Goal: Complete application form

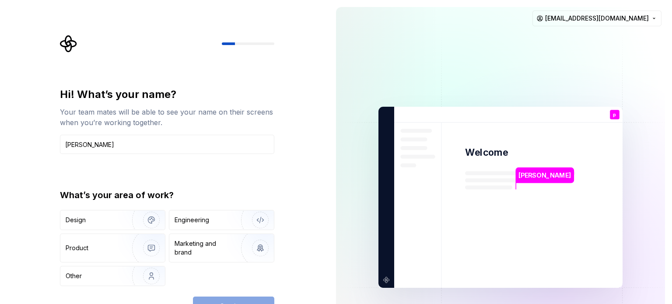
type input "prakash reddy"
click at [231, 304] on div "Continue" at bounding box center [233, 306] width 81 height 19
click at [237, 300] on div "Continue" at bounding box center [233, 306] width 81 height 19
click at [246, 297] on div "Continue" at bounding box center [233, 306] width 81 height 19
click at [99, 277] on div "Other" at bounding box center [91, 276] width 51 height 9
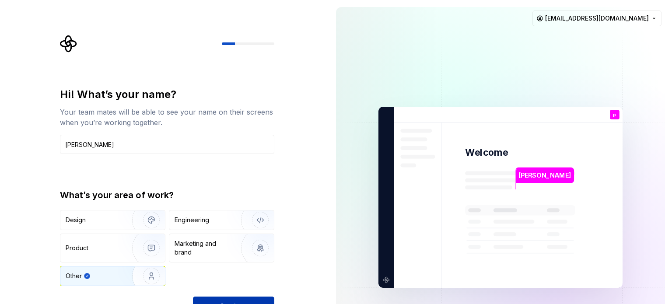
click at [237, 300] on button "Continue" at bounding box center [233, 306] width 81 height 19
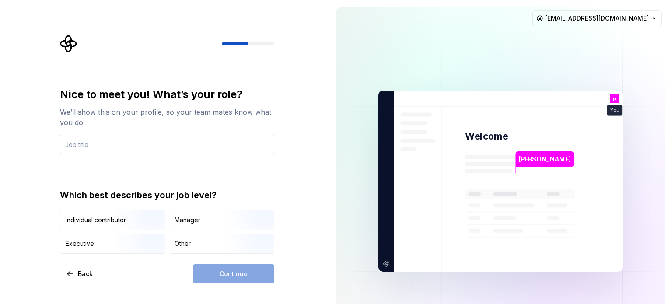
click at [89, 144] on input "text" at bounding box center [167, 144] width 214 height 19
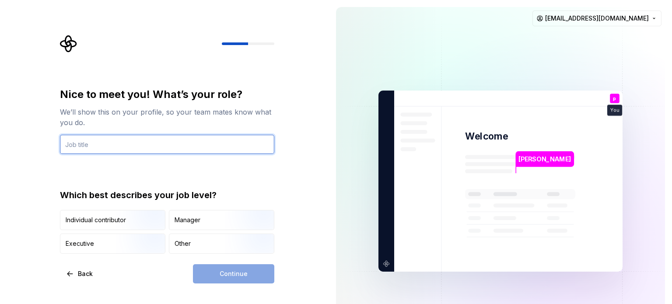
click at [91, 143] on input "text" at bounding box center [167, 144] width 214 height 19
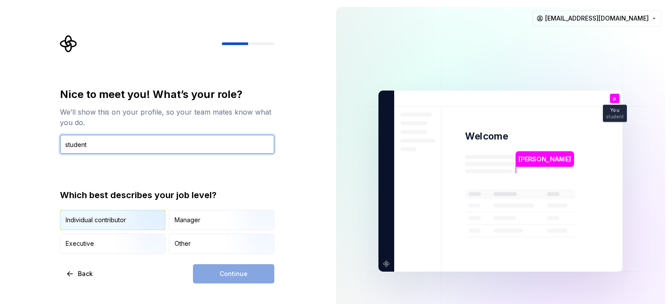
type input "student"
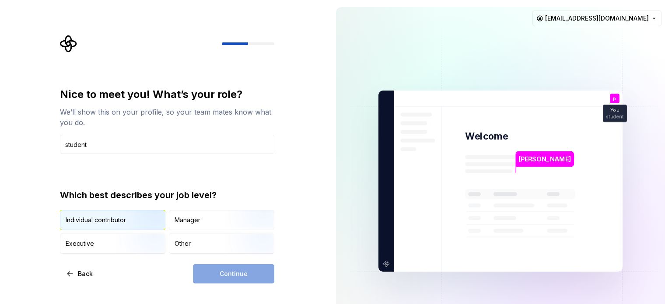
click at [117, 223] on img "button" at bounding box center [144, 231] width 56 height 59
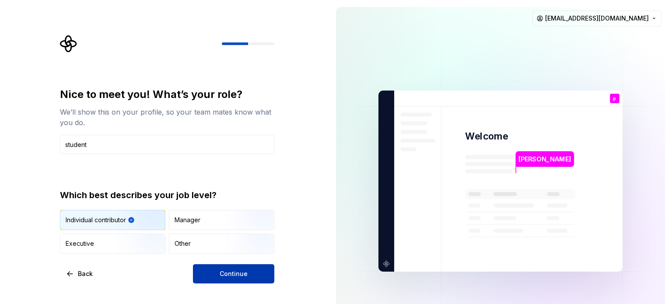
click at [237, 271] on span "Continue" at bounding box center [234, 273] width 28 height 9
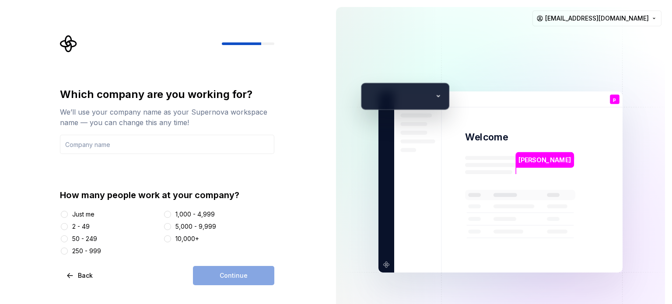
click at [70, 216] on div "Just me" at bounding box center [110, 214] width 100 height 9
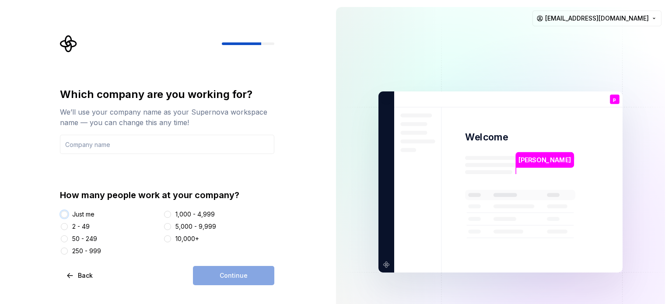
click at [65, 214] on button "Just me" at bounding box center [64, 214] width 7 height 7
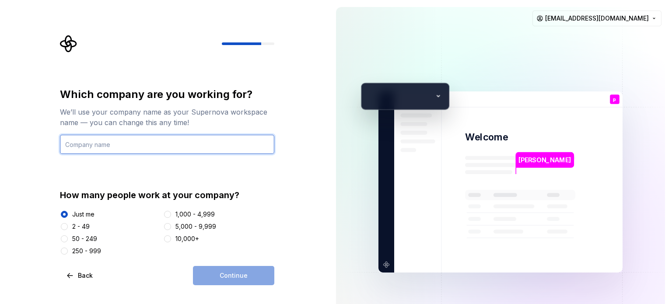
click at [108, 142] on input "text" at bounding box center [167, 144] width 214 height 19
type input "d"
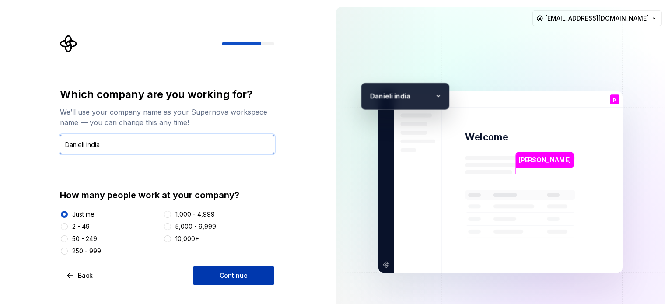
type input "Danieli india"
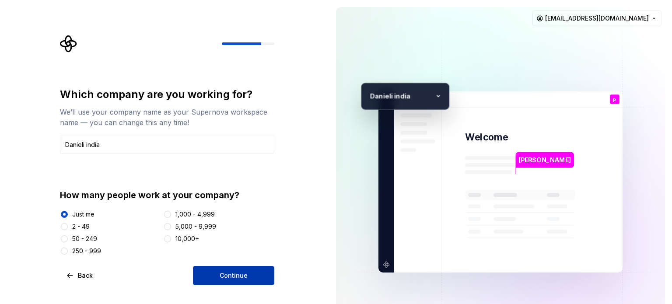
click at [237, 275] on span "Continue" at bounding box center [234, 275] width 28 height 9
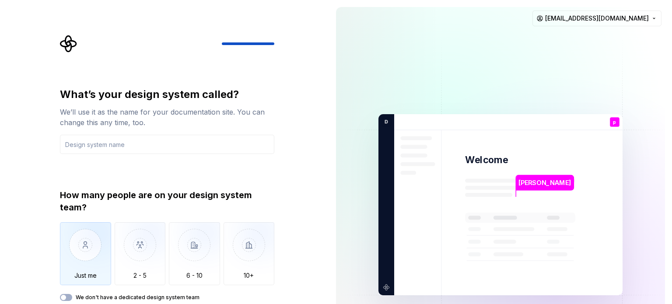
click at [89, 248] on img "button" at bounding box center [85, 251] width 51 height 59
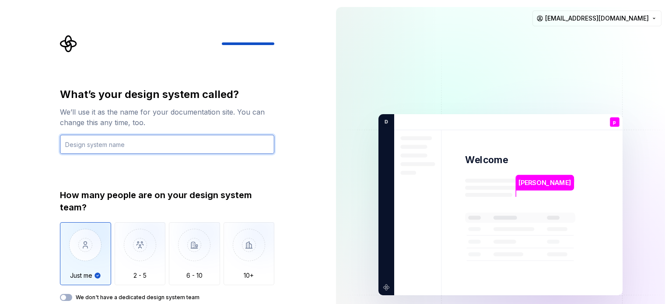
click at [110, 142] on input "text" at bounding box center [167, 144] width 214 height 19
type input "no"
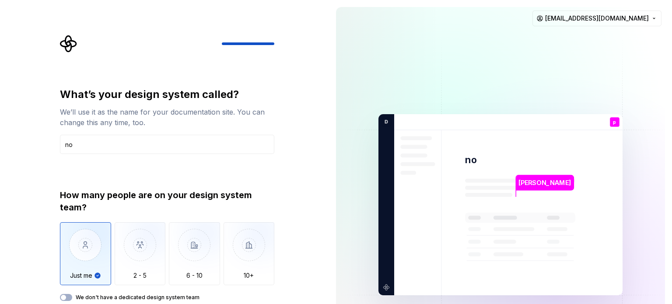
click at [96, 255] on img "button" at bounding box center [85, 251] width 51 height 59
click at [69, 295] on button "We don't have a dedicated design system team" at bounding box center [66, 297] width 12 height 7
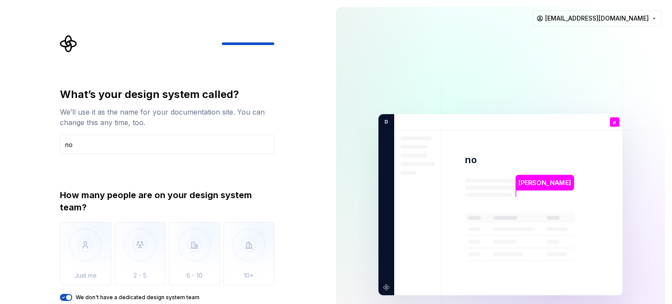
click at [304, 296] on div "What’s your design system called? We’ll use it as the name for your documentati…" at bounding box center [164, 204] width 329 height 409
click at [311, 230] on div "What’s your design system called? We’ll use it as the name for your documentati…" at bounding box center [164, 204] width 329 height 409
click at [286, 294] on div "What’s your design system called? We’ll use it as the name for your documentati…" at bounding box center [164, 204] width 329 height 409
click at [300, 295] on div "What’s your design system called? We’ll use it as the name for your documentati…" at bounding box center [164, 204] width 329 height 409
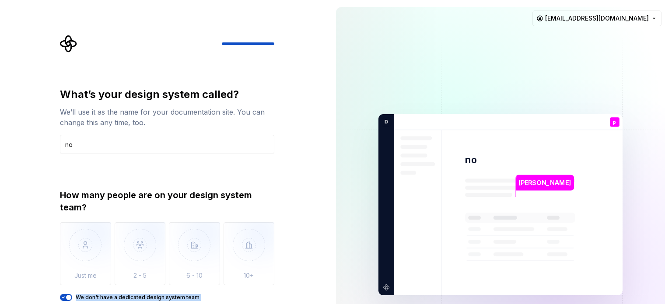
click at [300, 295] on div "What’s your design system called? We’ll use it as the name for your documentati…" at bounding box center [164, 204] width 329 height 409
click at [306, 286] on div "What’s your design system called? We’ll use it as the name for your documentati…" at bounding box center [164, 204] width 329 height 409
click at [308, 261] on div "What’s your design system called? We’ll use it as the name for your documentati…" at bounding box center [164, 204] width 329 height 409
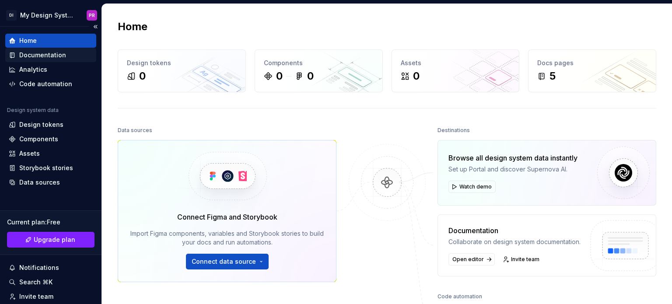
click at [49, 57] on div "Documentation" at bounding box center [42, 55] width 47 height 9
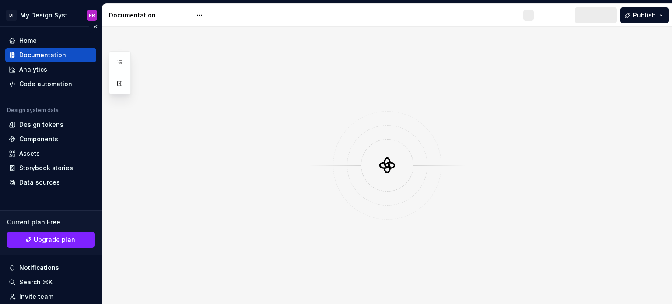
click at [49, 57] on div "Documentation" at bounding box center [42, 55] width 47 height 9
